Goal: Task Accomplishment & Management: Use online tool/utility

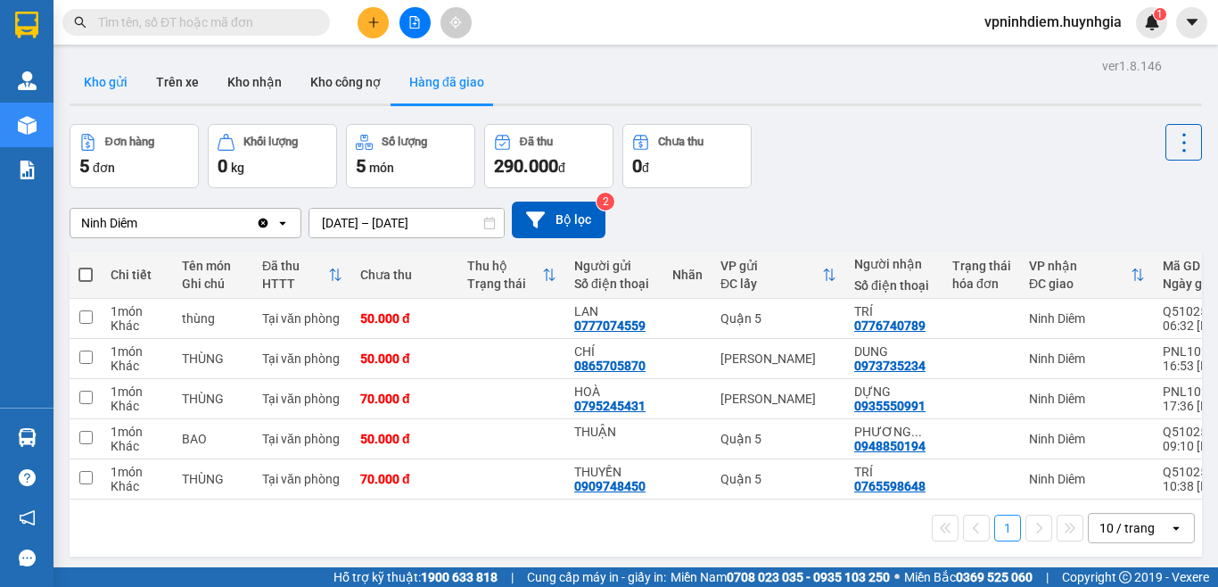
click at [118, 75] on button "Kho gửi" at bounding box center [106, 82] width 72 height 43
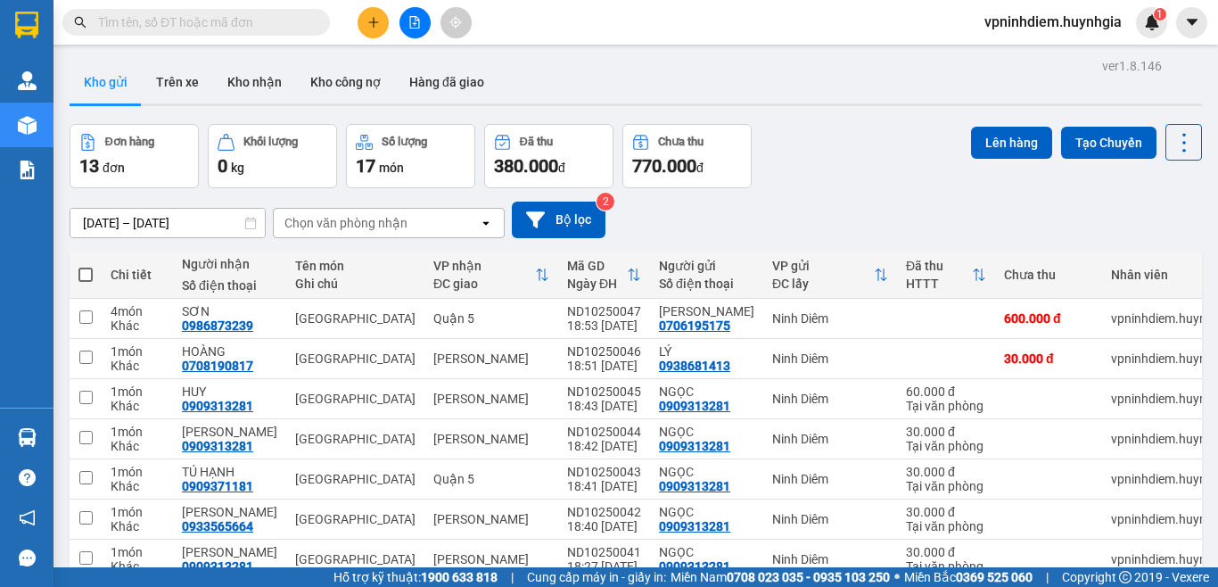
click at [253, 226] on icon at bounding box center [250, 223] width 12 height 12
click at [252, 222] on icon at bounding box center [250, 223] width 12 height 12
click at [239, 223] on input "[DATE] – [DATE]" at bounding box center [167, 223] width 194 height 29
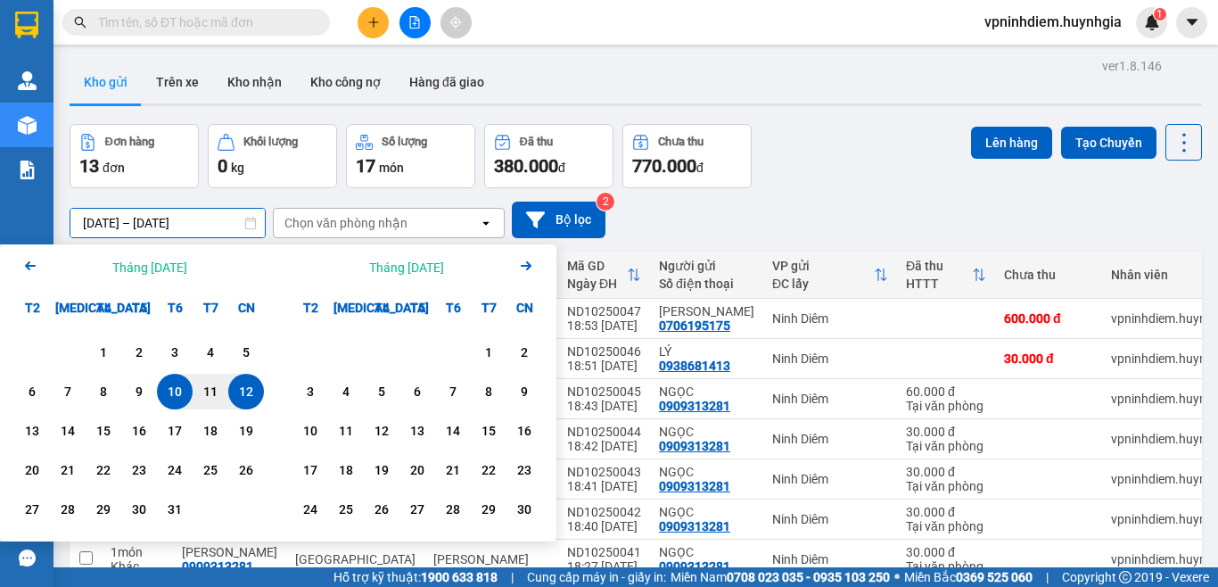
click at [244, 387] on div "12" at bounding box center [246, 391] width 25 height 21
click at [252, 393] on div "12" at bounding box center [246, 391] width 25 height 21
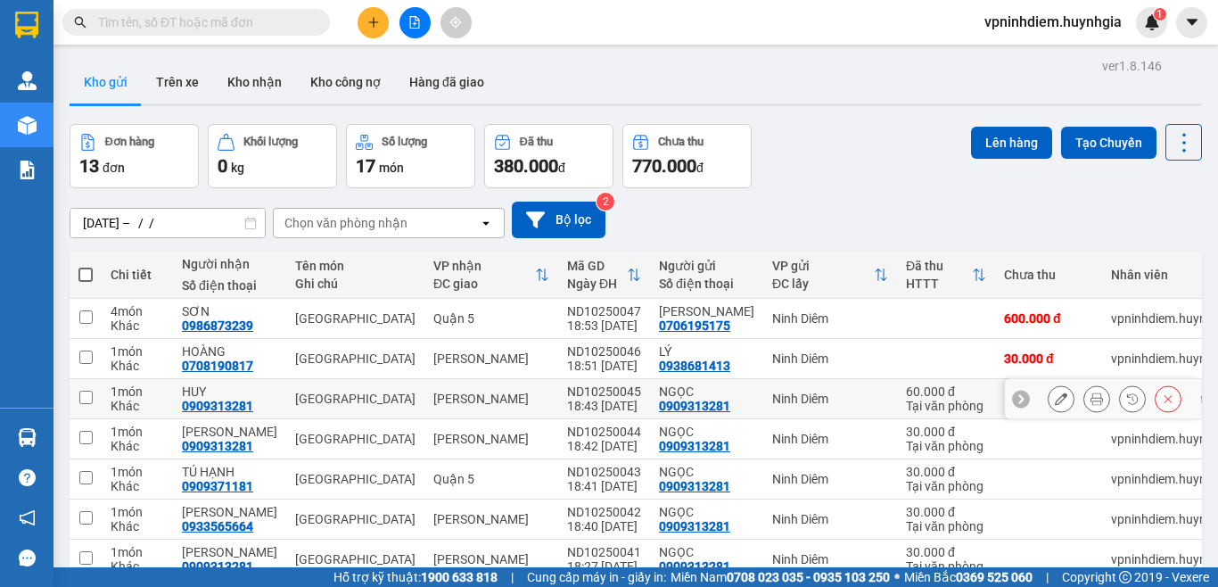
type input "[DATE] – [DATE]"
click at [984, 144] on button "Lên hàng" at bounding box center [1011, 143] width 81 height 32
click at [86, 272] on span at bounding box center [85, 274] width 14 height 14
click at [86, 266] on input "checkbox" at bounding box center [86, 266] width 0 height 0
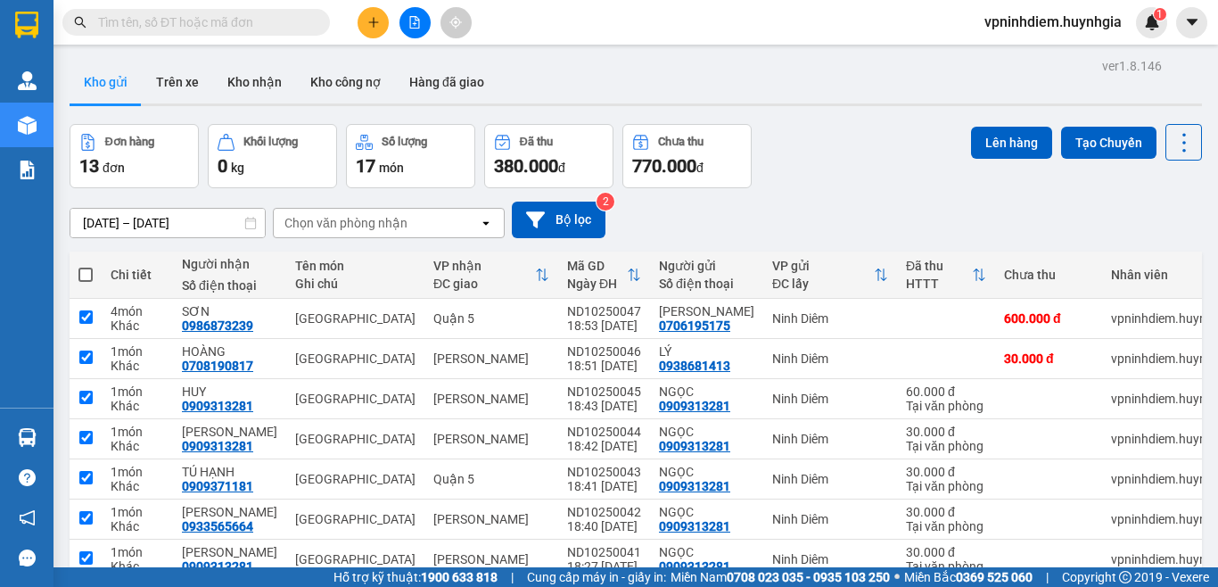
checkbox input "true"
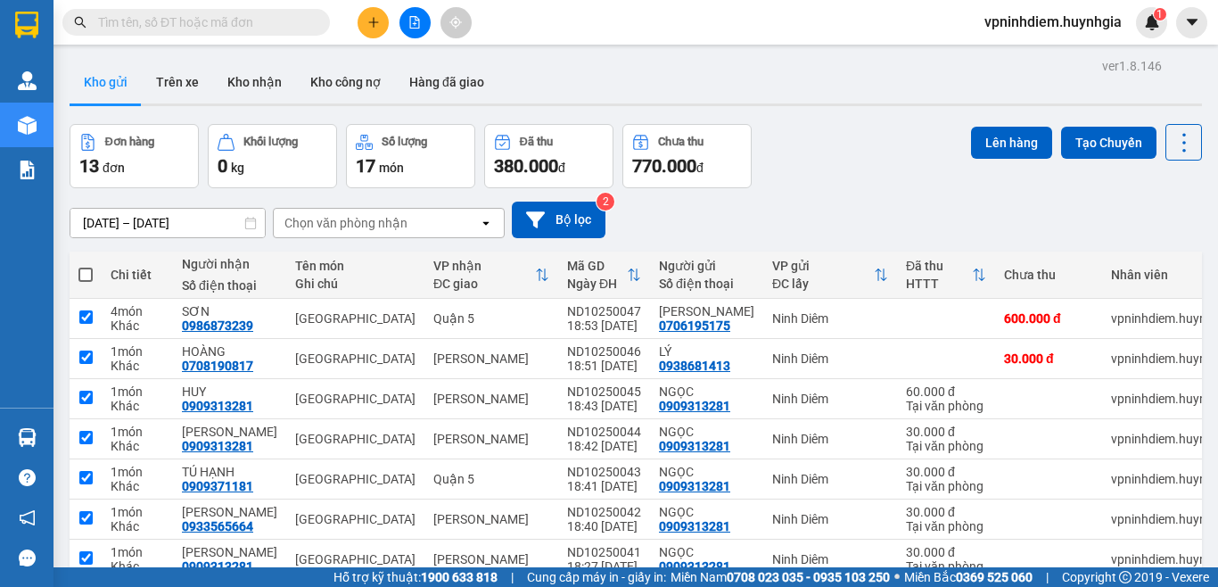
checkbox input "true"
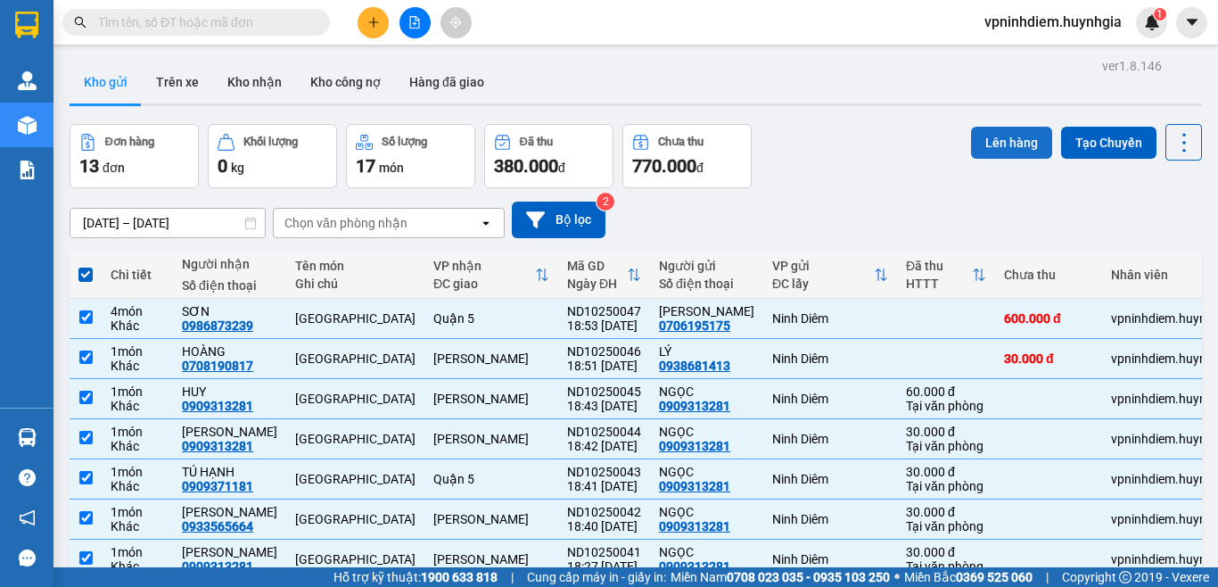
click at [997, 142] on button "Lên hàng" at bounding box center [1011, 143] width 81 height 32
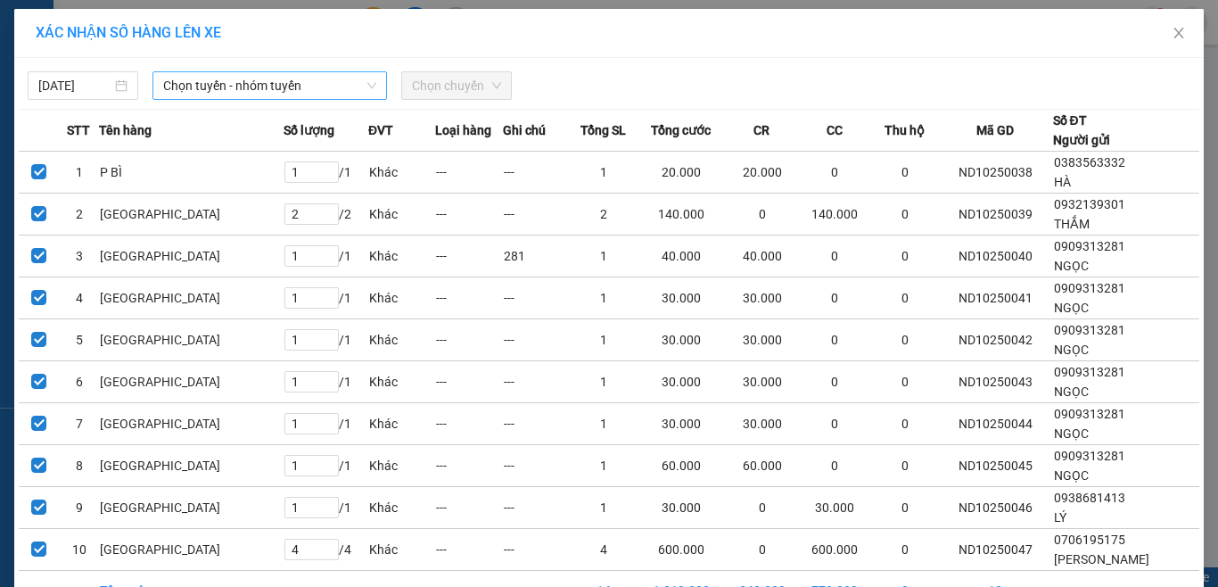
click at [366, 86] on icon "down" at bounding box center [371, 85] width 11 height 11
click at [332, 87] on span "Chọn tuyến - nhóm tuyến" at bounding box center [269, 85] width 213 height 27
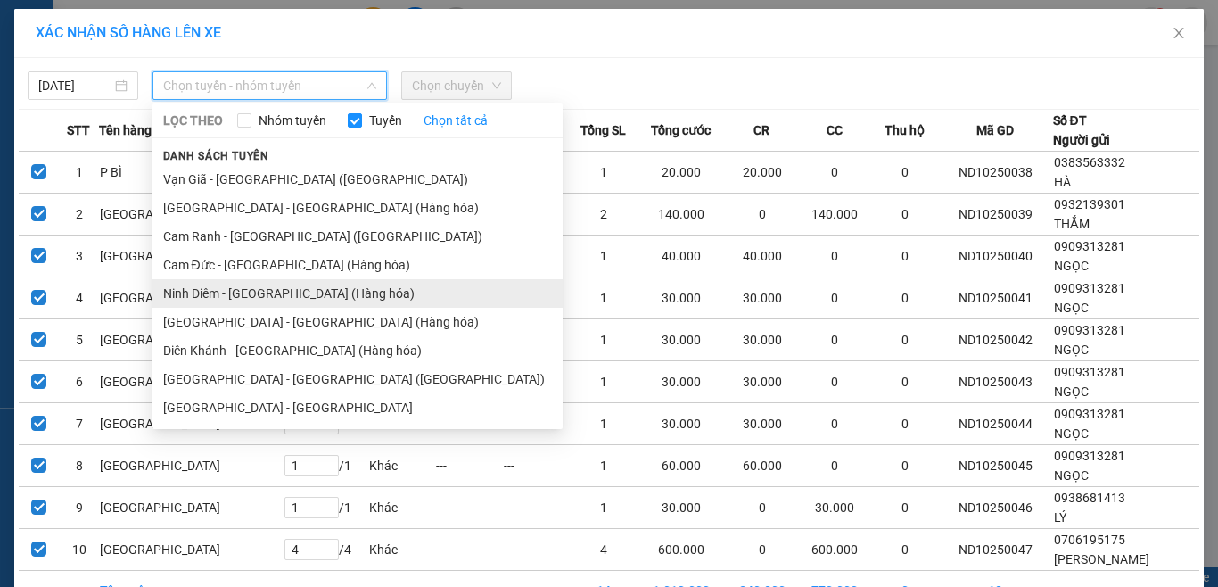
click at [262, 291] on li "Ninh Diêm - [GEOGRAPHIC_DATA] (Hàng hóa)" at bounding box center [357, 293] width 410 height 29
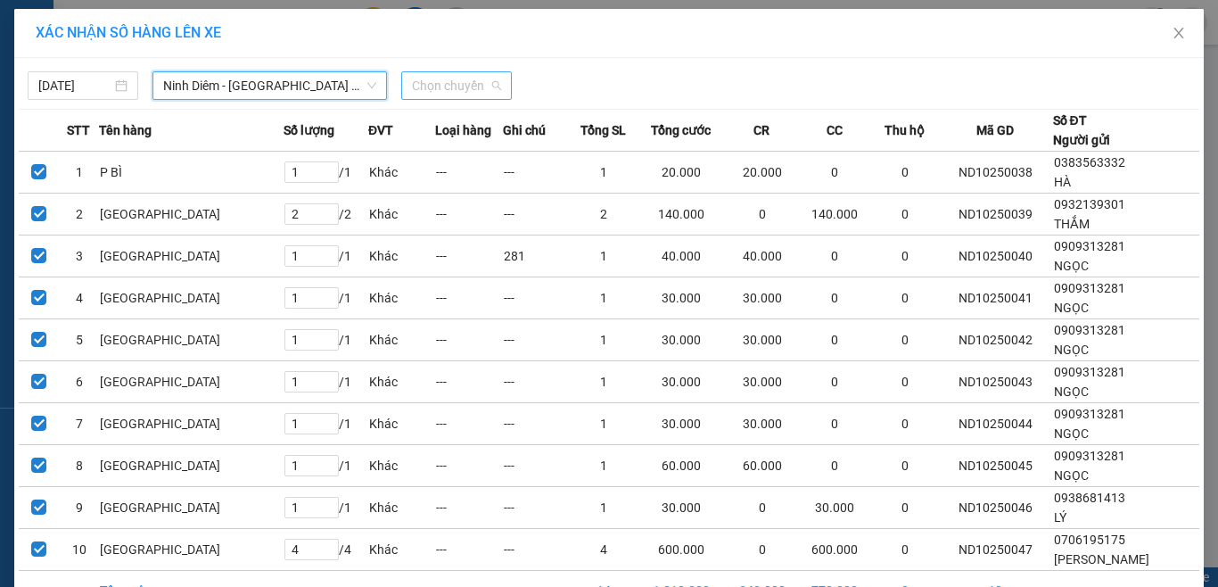
click at [469, 91] on span "Chọn chuyến" at bounding box center [456, 85] width 89 height 27
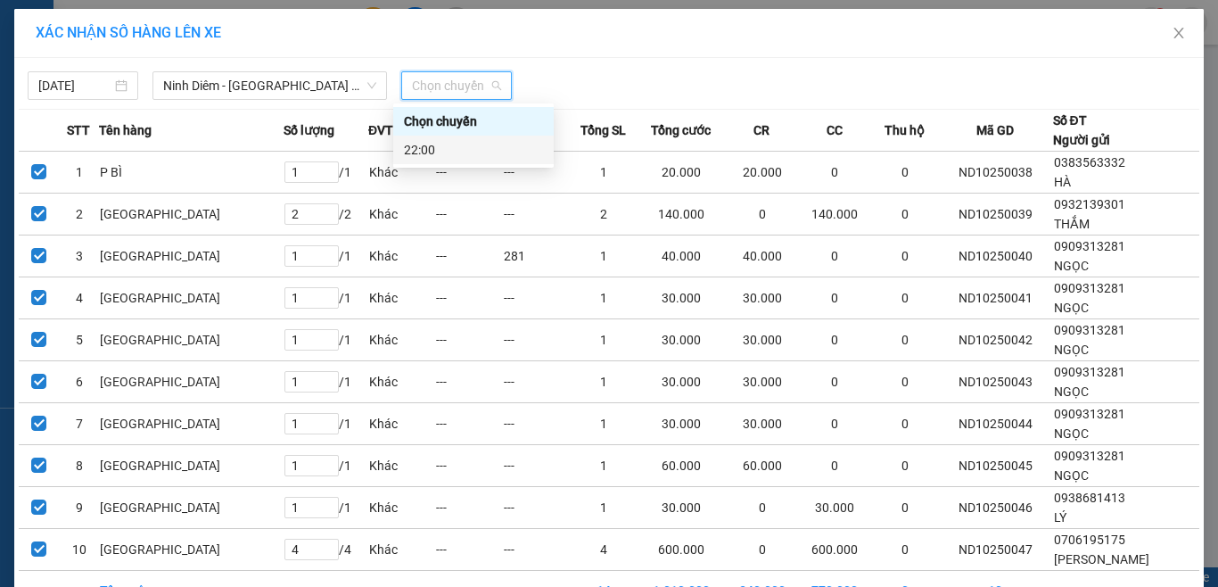
click at [427, 152] on div "22:00" at bounding box center [473, 150] width 139 height 20
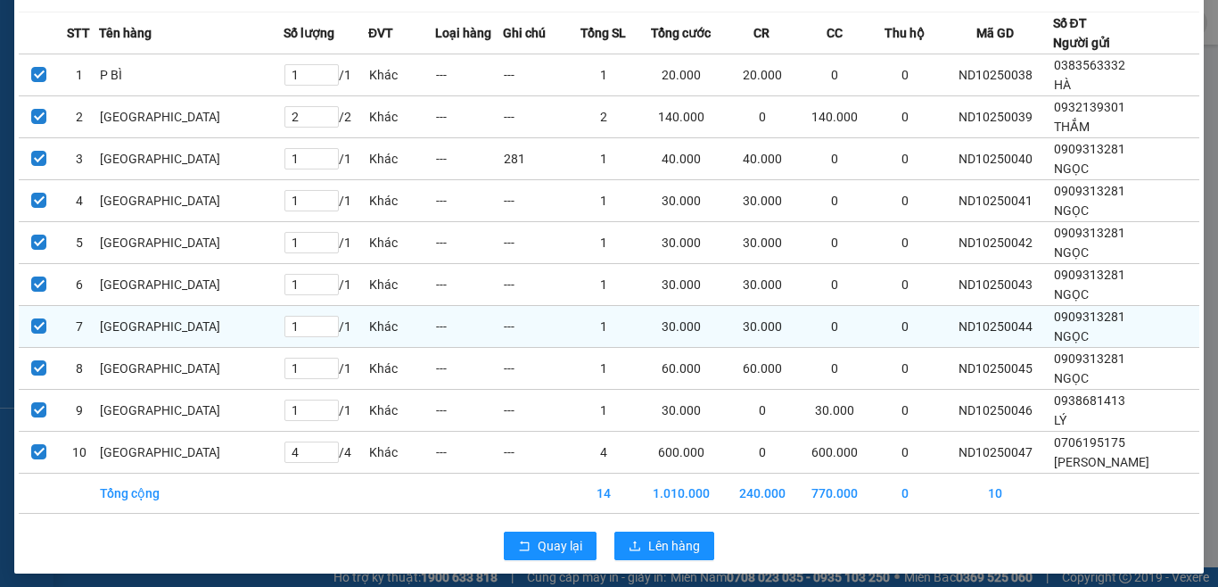
scroll to position [116, 0]
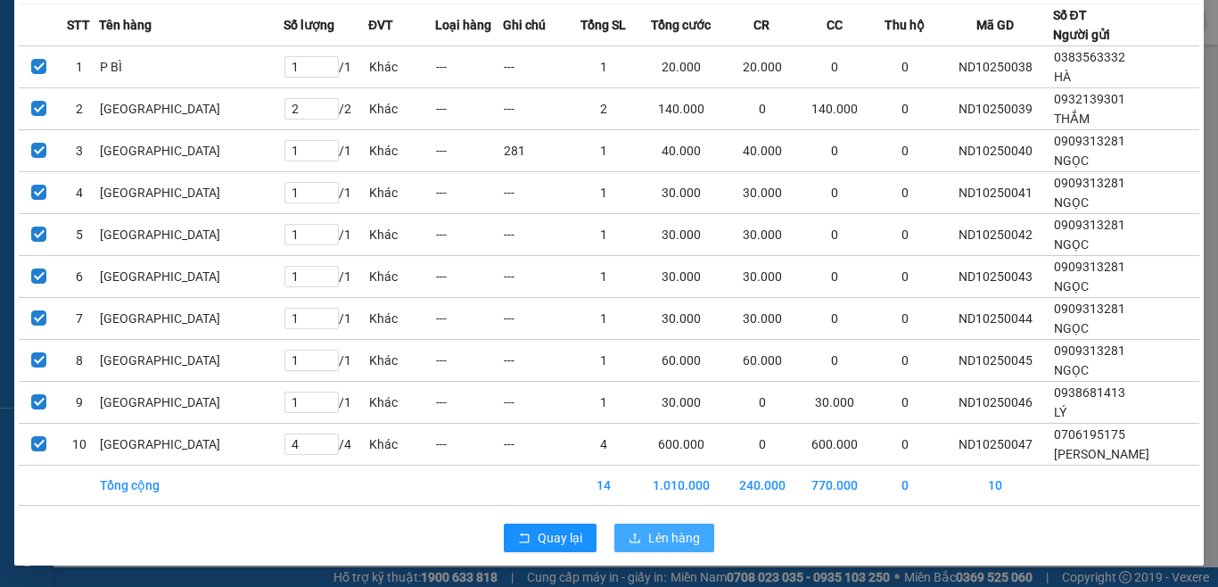
click at [679, 543] on span "Lên hàng" at bounding box center [674, 538] width 52 height 20
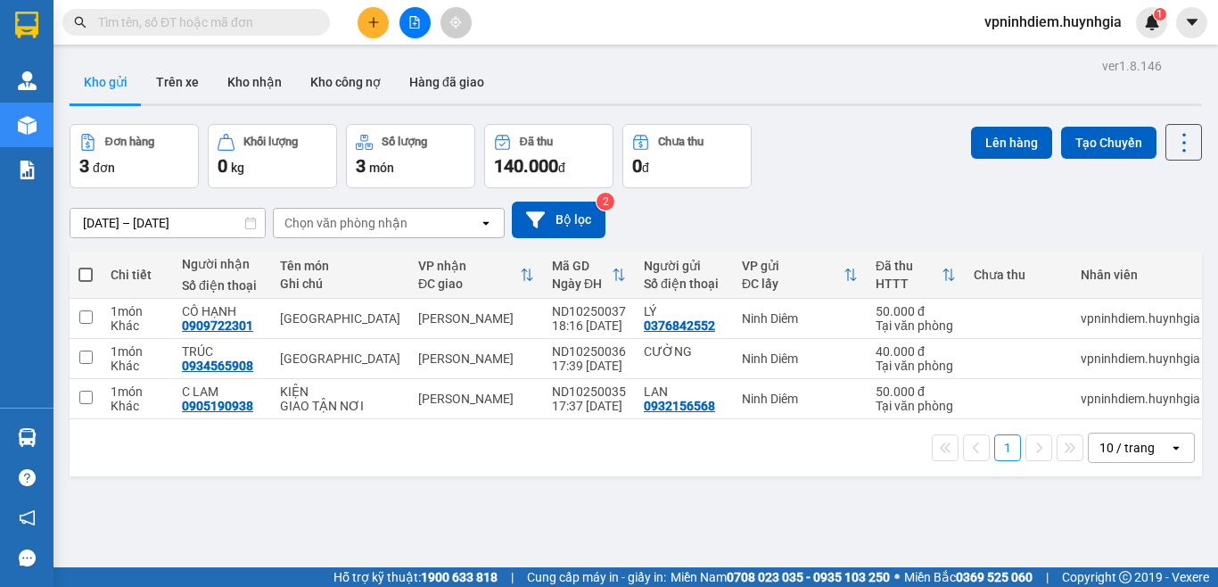
click at [84, 275] on span at bounding box center [85, 274] width 14 height 14
click at [86, 266] on input "checkbox" at bounding box center [86, 266] width 0 height 0
checkbox input "true"
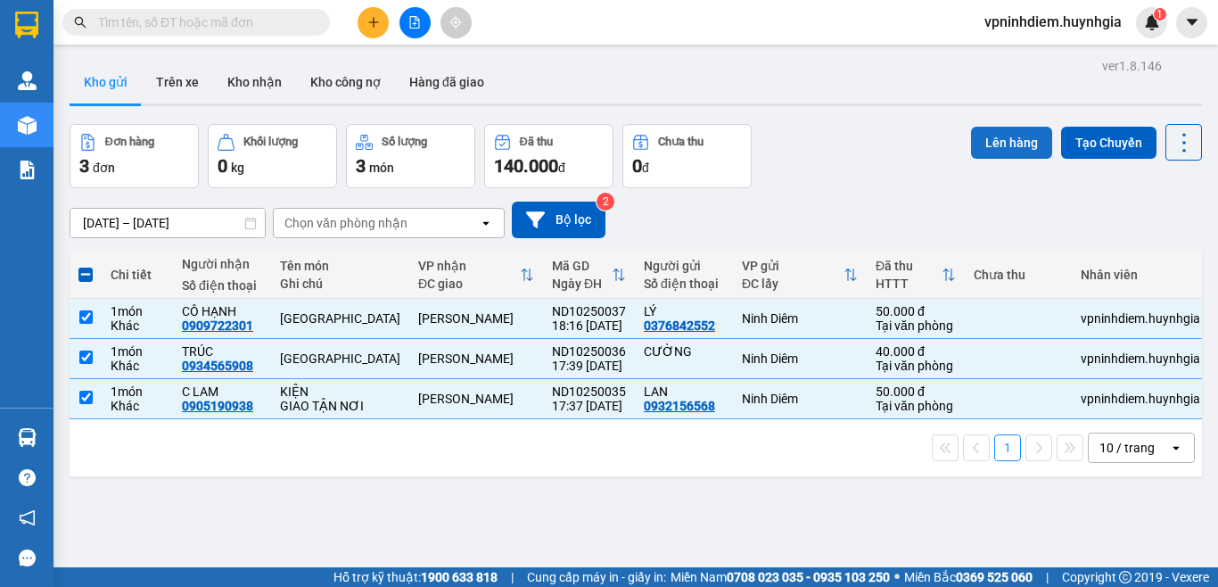
click at [981, 137] on button "Lên hàng" at bounding box center [1011, 143] width 81 height 32
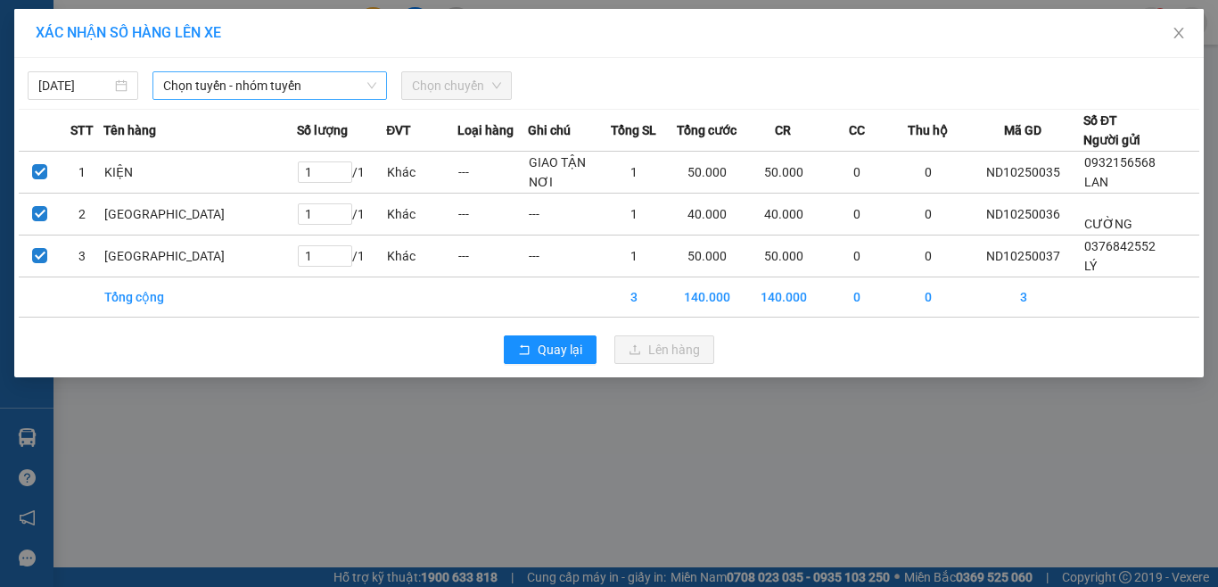
click at [349, 91] on span "Chọn tuyến - nhóm tuyến" at bounding box center [269, 85] width 213 height 27
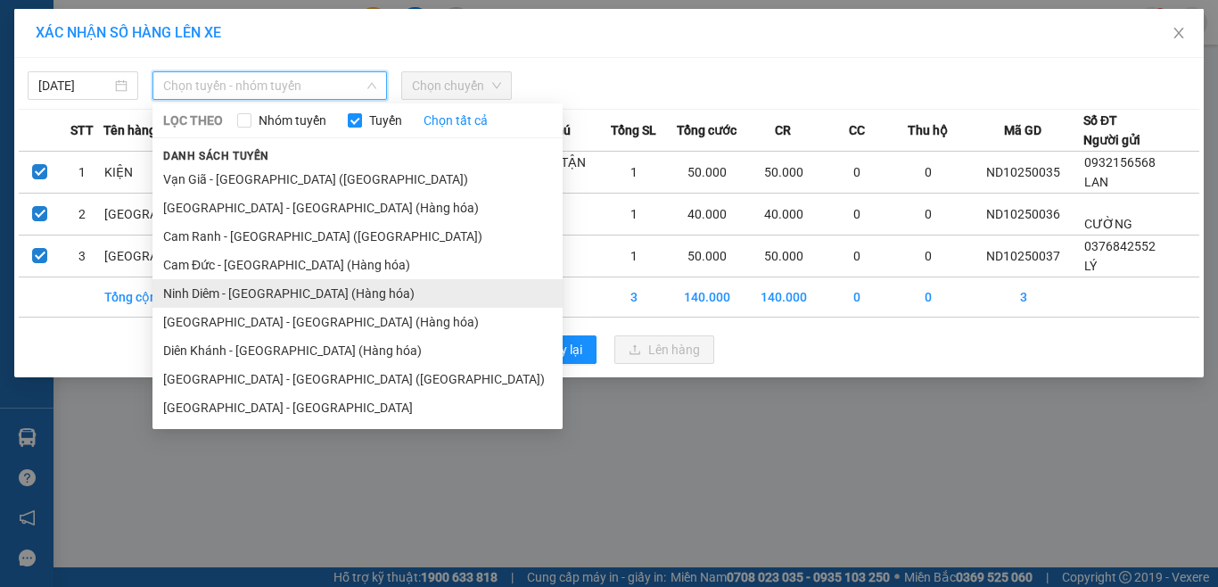
click at [279, 294] on li "Ninh Diêm - [GEOGRAPHIC_DATA] (Hàng hóa)" at bounding box center [357, 293] width 410 height 29
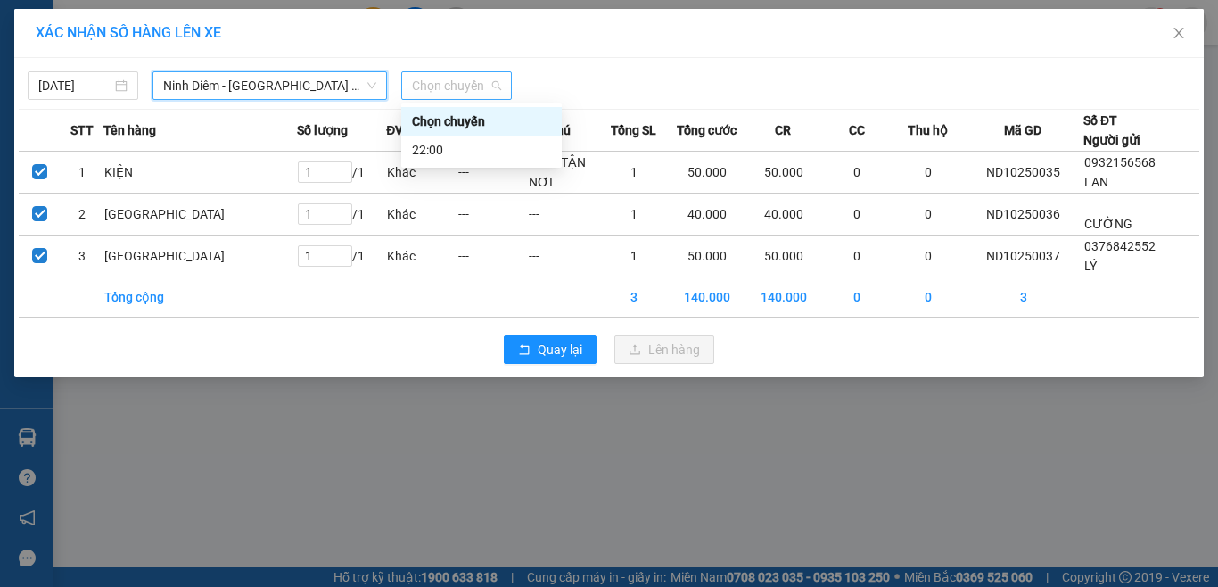
click at [490, 88] on span "Chọn chuyến" at bounding box center [456, 85] width 89 height 27
click at [461, 152] on div "22:00" at bounding box center [481, 150] width 139 height 20
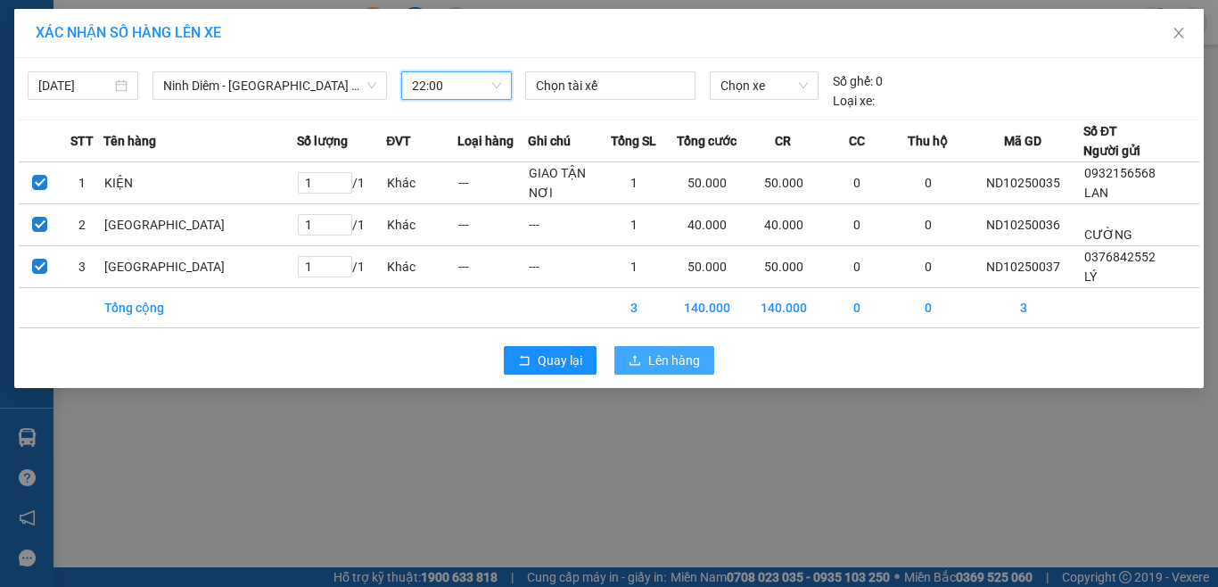
click at [690, 357] on span "Lên hàng" at bounding box center [674, 360] width 52 height 20
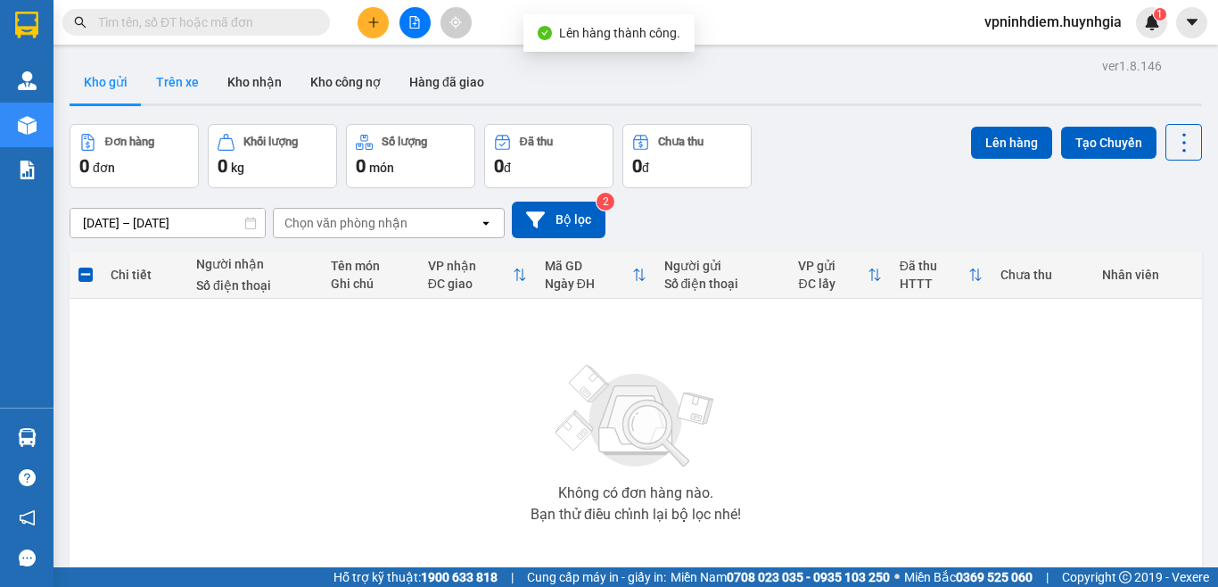
click at [190, 76] on button "Trên xe" at bounding box center [177, 82] width 71 height 43
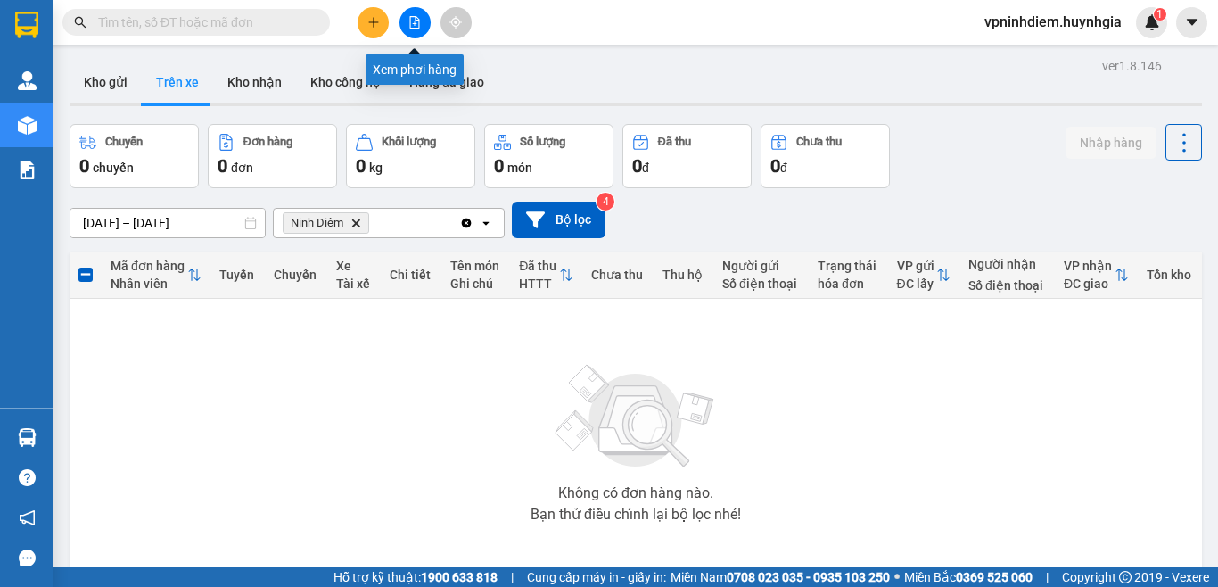
click at [414, 21] on icon "file-add" at bounding box center [414, 22] width 12 height 12
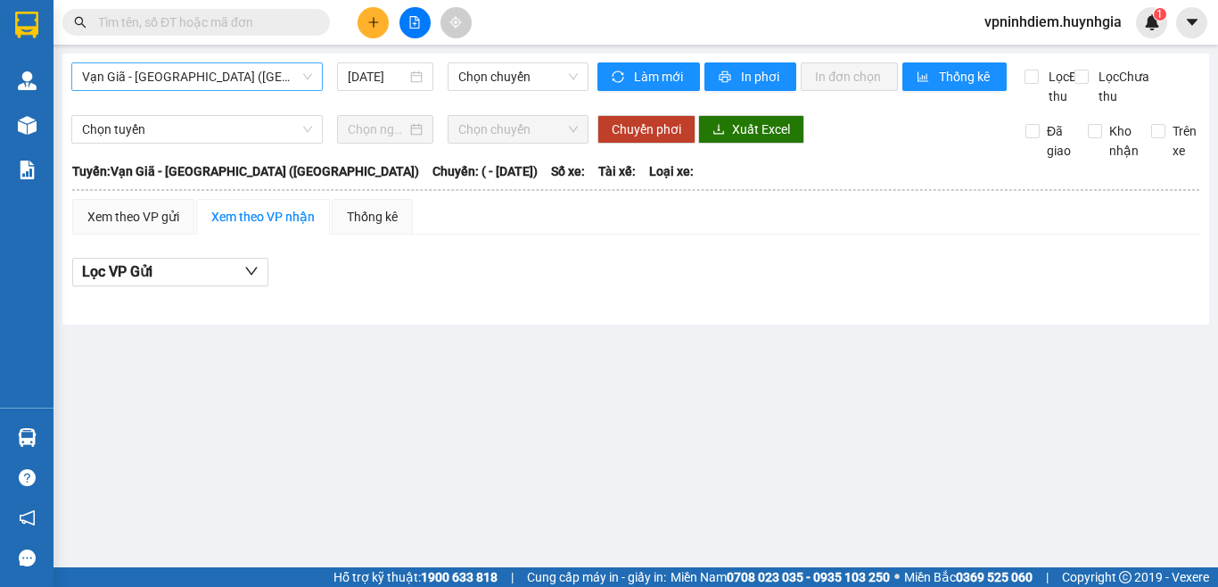
click at [308, 79] on span "Vạn Giã - [GEOGRAPHIC_DATA] ([GEOGRAPHIC_DATA])" at bounding box center [197, 76] width 230 height 27
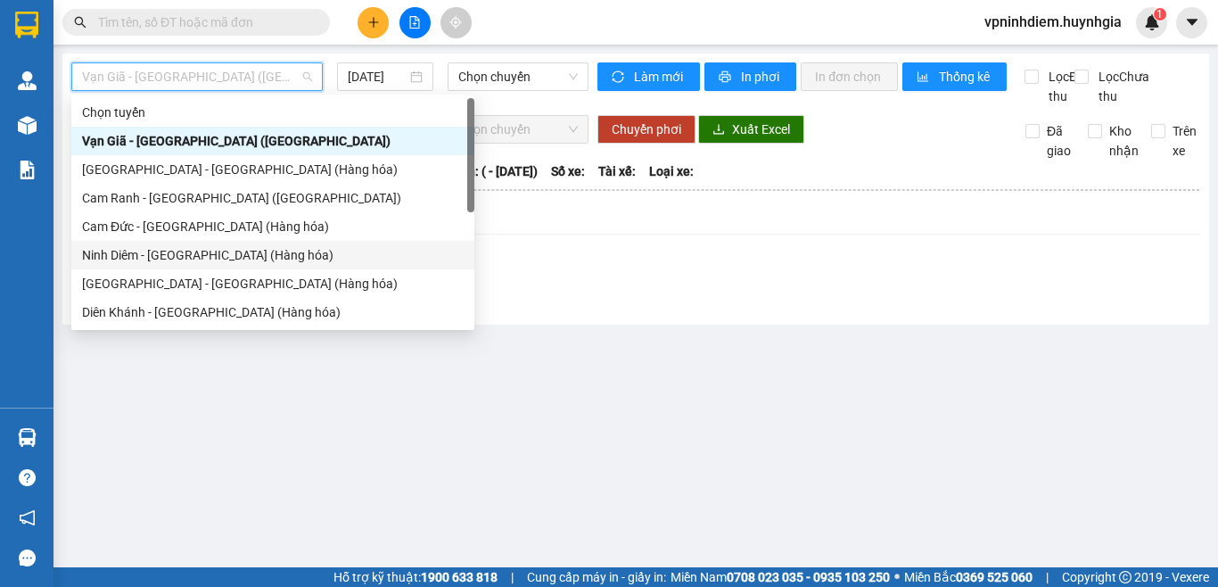
click at [235, 251] on div "Ninh Diêm - [GEOGRAPHIC_DATA] (Hàng hóa)" at bounding box center [273, 255] width 382 height 20
type input "[DATE]"
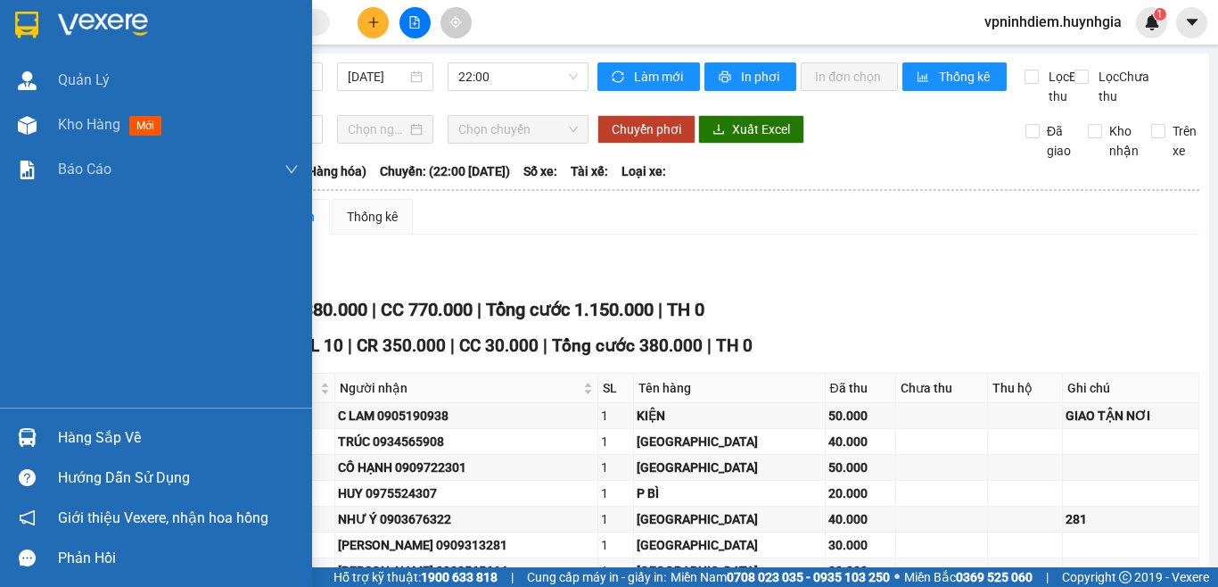
click at [96, 432] on div "Hàng sắp về" at bounding box center [178, 437] width 241 height 27
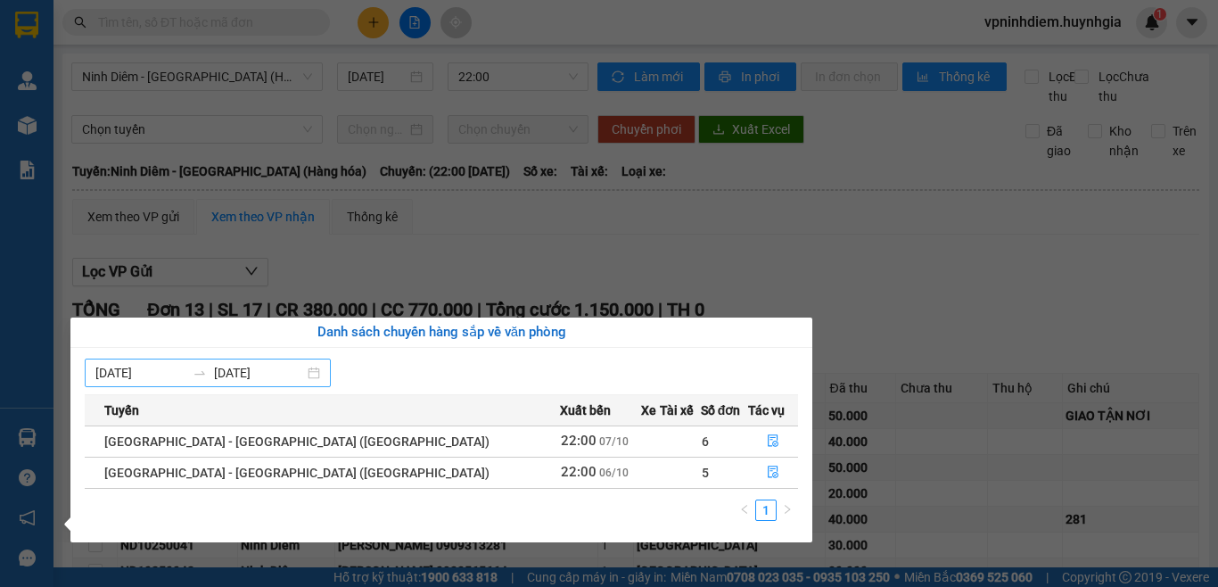
click at [327, 375] on div "[DATE] [DATE]" at bounding box center [208, 372] width 246 height 29
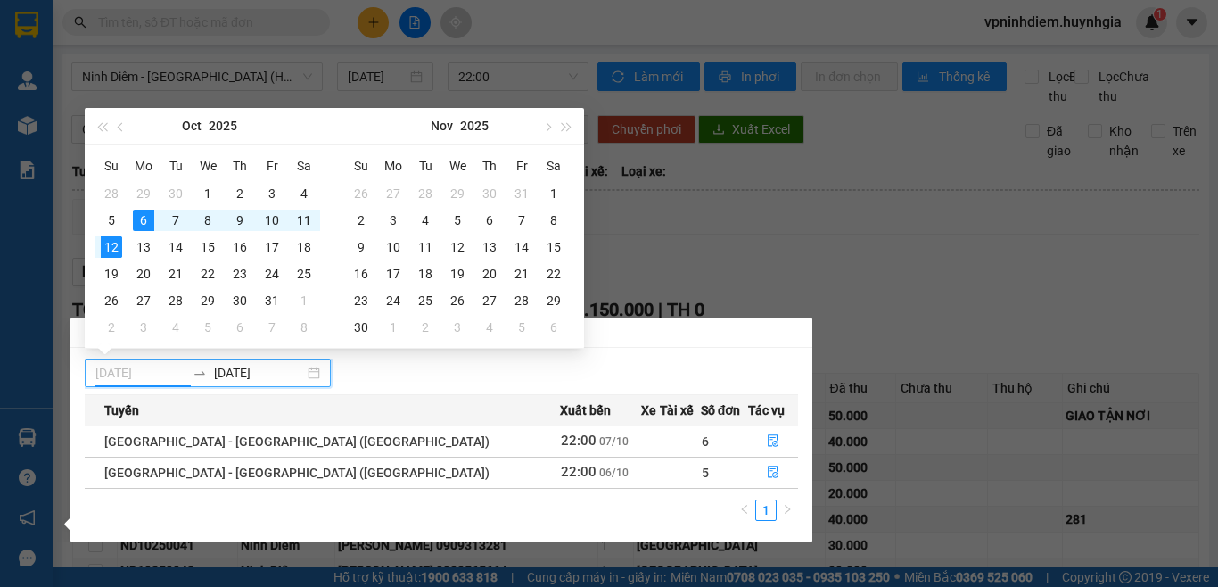
type input "[DATE]"
click at [115, 250] on div "12" at bounding box center [111, 246] width 21 height 21
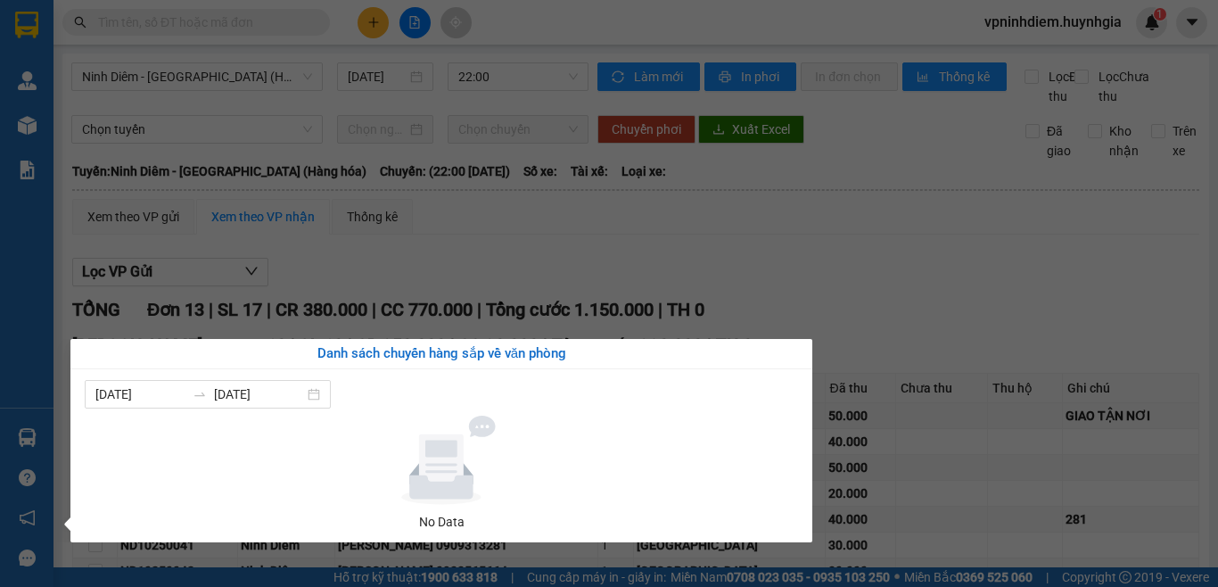
click at [713, 262] on section "Kết quả tìm kiếm ( 0 ) Bộ lọc No Data vpninhdiem.huynhgia 1 Quản [PERSON_NAME] …" at bounding box center [609, 293] width 1218 height 587
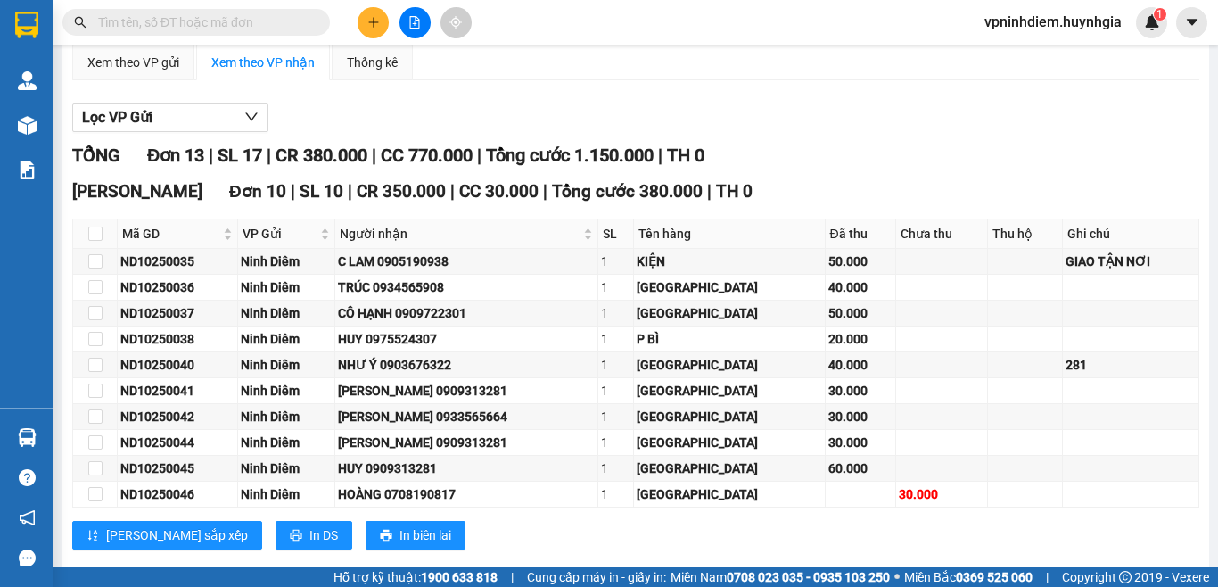
scroll to position [178, 0]
